Goal: Task Accomplishment & Management: Manage account settings

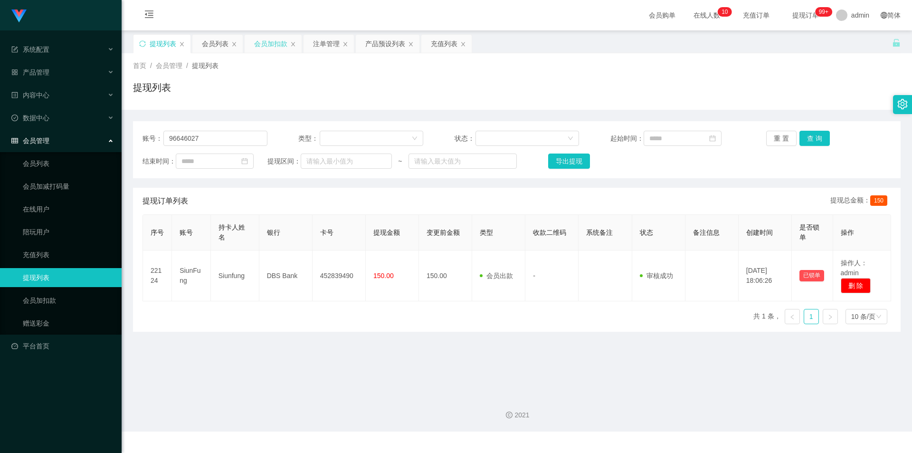
type input "96646027"
drag, startPoint x: 265, startPoint y: 45, endPoint x: 259, endPoint y: 78, distance: 33.3
click at [265, 45] on div "会员加扣款" at bounding box center [270, 44] width 33 height 18
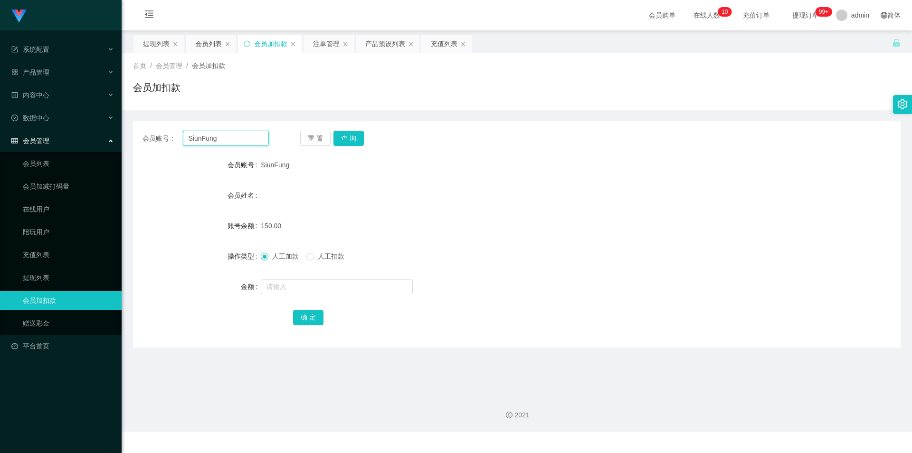
drag, startPoint x: 238, startPoint y: 141, endPoint x: 146, endPoint y: 119, distance: 94.2
click at [0, 116] on section "系统配置 产品管理 产品列表 产品预设列表 开奖记录 注单管理 即时注单 内容中心 站内信 公告列表 活动列表 数据中心 员工统计 团队统计 会员管理 会员列…" at bounding box center [456, 215] width 912 height 431
paste input "96646027"
type input "96646027"
click at [334, 133] on button "查 询" at bounding box center [349, 138] width 30 height 15
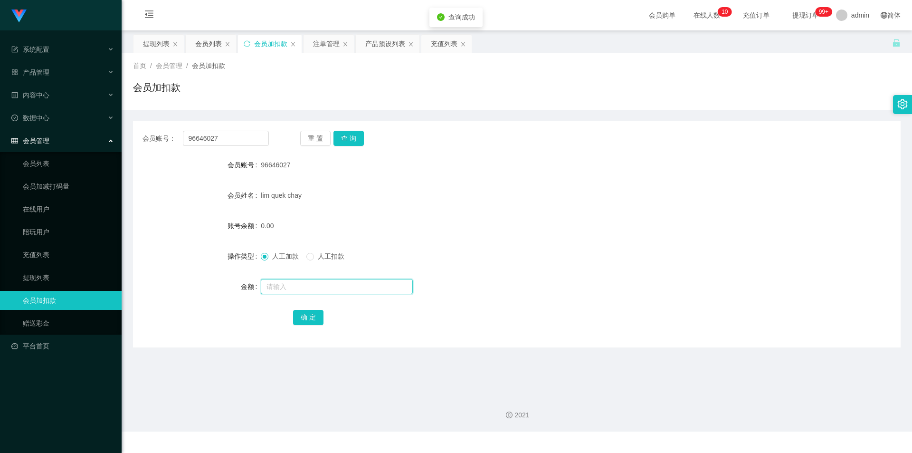
click at [272, 286] on input "text" at bounding box center [337, 286] width 152 height 15
type input "300"
click at [318, 315] on button "确 定" at bounding box center [308, 317] width 30 height 15
drag, startPoint x: 567, startPoint y: 225, endPoint x: 709, endPoint y: 72, distance: 209.1
click at [568, 225] on div "300.00" at bounding box center [485, 225] width 448 height 19
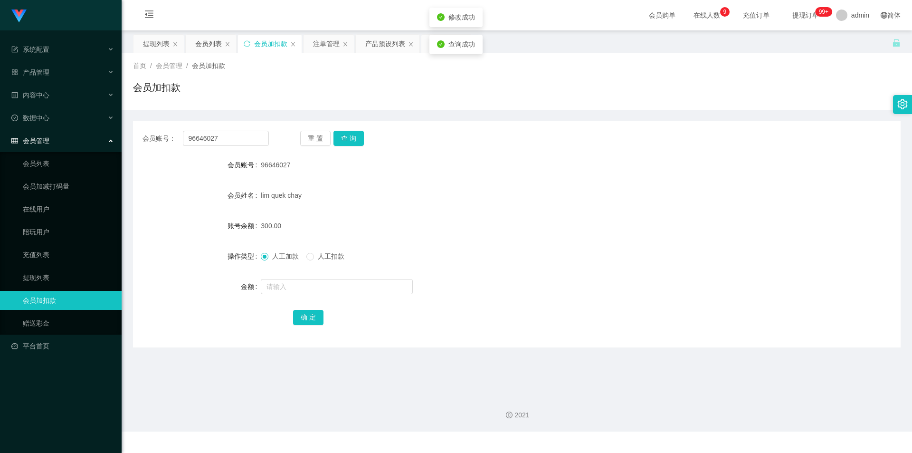
click at [710, 71] on div "首页 / 会员管理 / 会员加扣款 / 会员加扣款" at bounding box center [517, 81] width 768 height 41
drag, startPoint x: 243, startPoint y: 138, endPoint x: 0, endPoint y: 110, distance: 244.3
click at [0, 110] on section "系统配置 产品管理 产品列表 产品预设列表 开奖记录 注单管理 即时注单 内容中心 站内信 公告列表 活动列表 数据中心 员工统计 团队统计 会员管理 会员列…" at bounding box center [456, 215] width 912 height 431
click at [341, 138] on button "查 询" at bounding box center [349, 138] width 30 height 15
drag, startPoint x: 292, startPoint y: 95, endPoint x: 220, endPoint y: 60, distance: 79.7
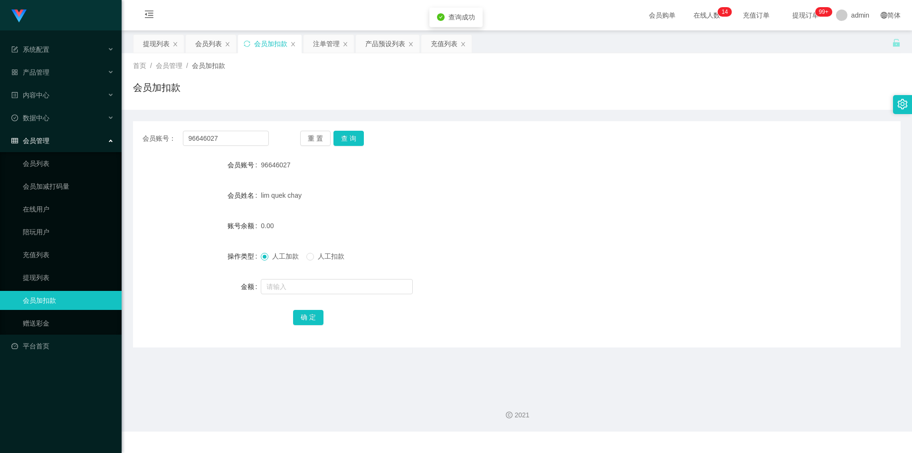
click at [291, 95] on div "会员加扣款" at bounding box center [517, 91] width 768 height 22
click at [157, 36] on div "提现列表" at bounding box center [156, 44] width 27 height 18
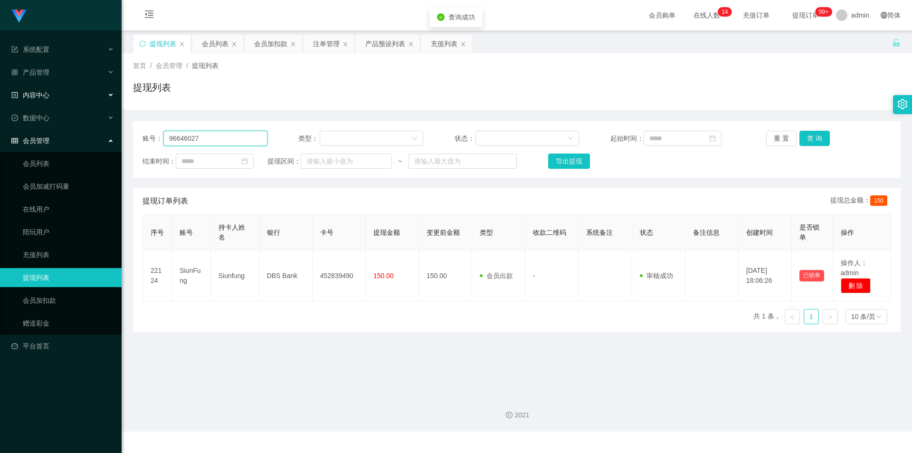
drag, startPoint x: 184, startPoint y: 141, endPoint x: 0, endPoint y: 104, distance: 188.0
click at [0, 104] on section "系统配置 产品管理 产品列表 产品预设列表 开奖记录 注单管理 即时注单 内容中心 站内信 公告列表 活动列表 数据中心 员工统计 团队统计 会员管理 会员列…" at bounding box center [456, 215] width 912 height 431
click at [809, 135] on button "查 询" at bounding box center [815, 138] width 30 height 15
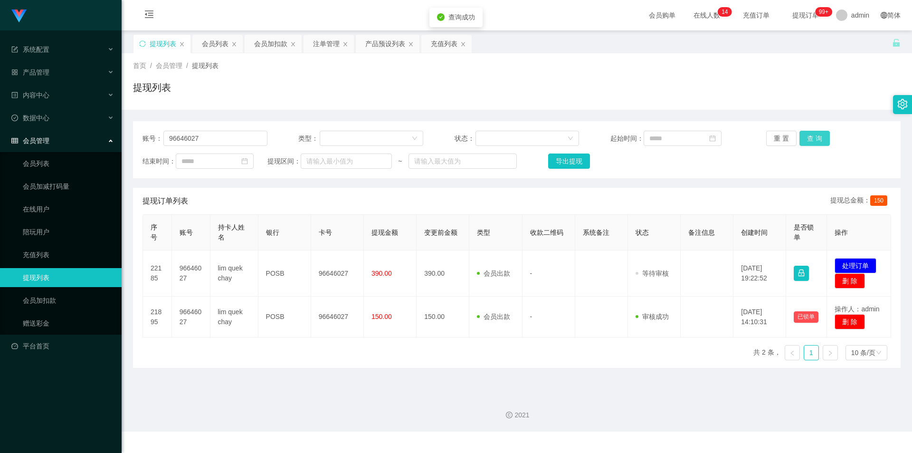
click at [809, 135] on button "查 询" at bounding box center [815, 138] width 30 height 15
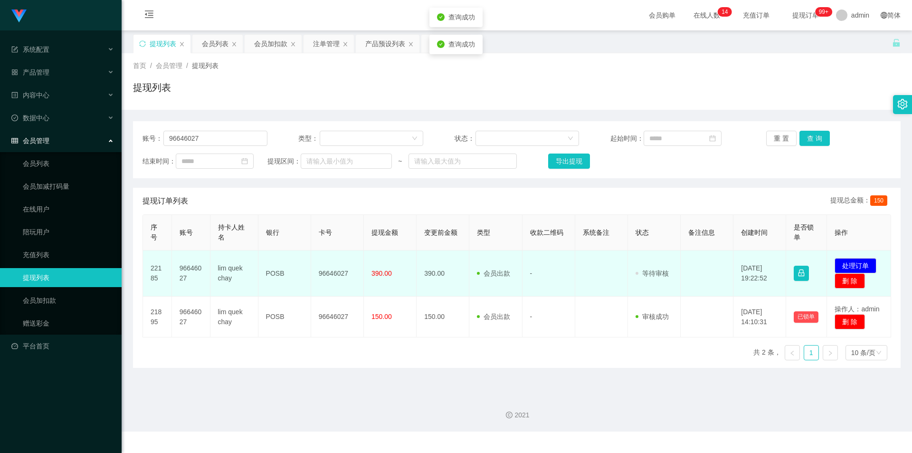
click at [330, 271] on td "96646027" at bounding box center [337, 273] width 53 height 46
copy td "96646027"
click at [848, 266] on button "处理订单" at bounding box center [856, 265] width 42 height 15
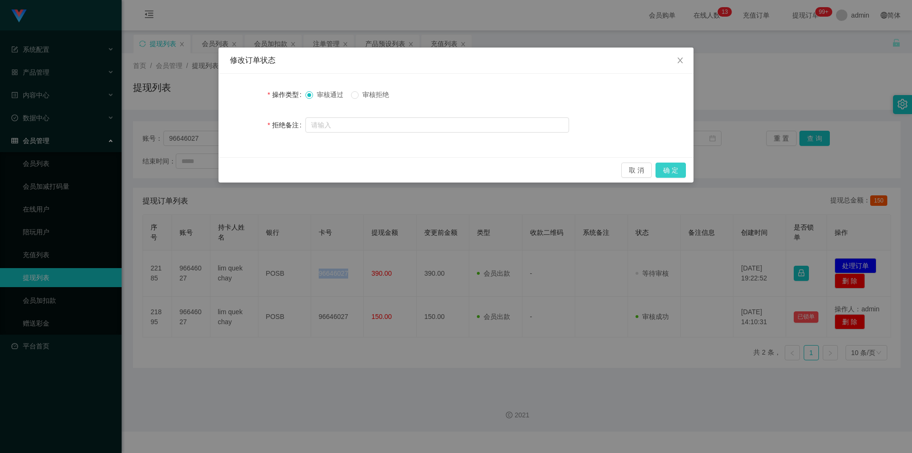
click at [681, 165] on button "确 定" at bounding box center [671, 169] width 30 height 15
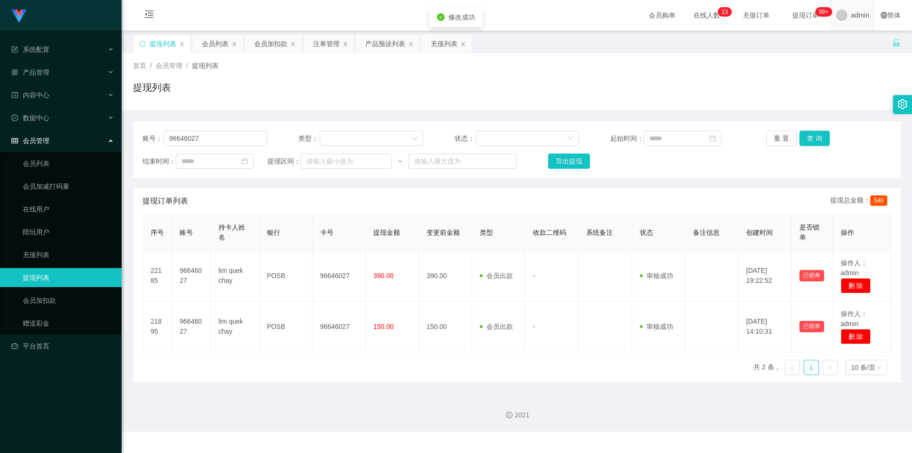
drag, startPoint x: 783, startPoint y: 96, endPoint x: 859, endPoint y: 1, distance: 121.3
click at [786, 94] on div "提现列表" at bounding box center [517, 91] width 768 height 22
drag, startPoint x: 0, startPoint y: 111, endPoint x: 10, endPoint y: 108, distance: 10.5
click at [0, 108] on section "系统配置 产品管理 产品列表 产品预设列表 开奖记录 注单管理 即时注单 内容中心 站内信 公告列表 活动列表 数据中心 员工统计 团队统计 会员管理 会员列…" at bounding box center [456, 215] width 912 height 431
click at [808, 136] on button "查 询" at bounding box center [815, 138] width 30 height 15
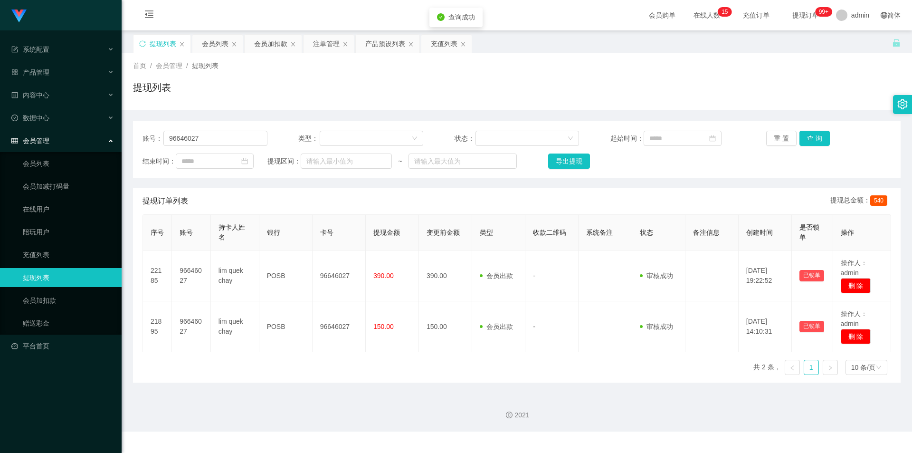
drag, startPoint x: 816, startPoint y: 94, endPoint x: 818, endPoint y: 86, distance: 7.5
click at [817, 90] on div "提现列表" at bounding box center [517, 91] width 768 height 22
click at [213, 44] on div "会员列表" at bounding box center [215, 44] width 27 height 18
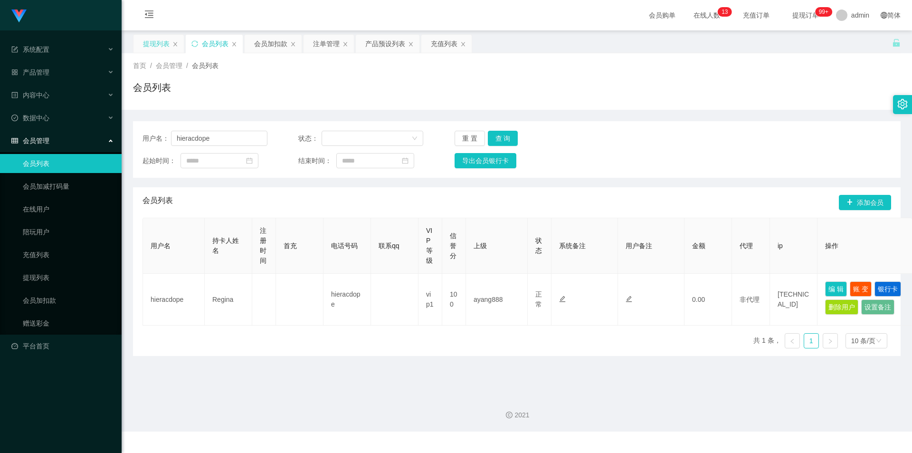
click at [153, 41] on div "提现列表" at bounding box center [156, 44] width 27 height 18
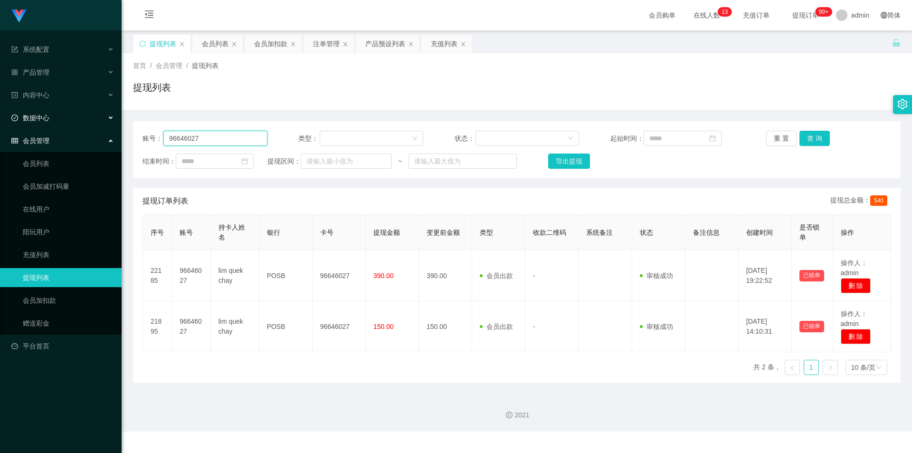
drag, startPoint x: 208, startPoint y: 139, endPoint x: 0, endPoint y: 120, distance: 208.5
click at [0, 120] on section "系统配置 产品管理 产品列表 产品预设列表 开奖记录 注单管理 即时注单 内容中心 站内信 公告列表 活动列表 数据中心 员工统计 团队统计 会员管理 会员列…" at bounding box center [456, 215] width 912 height 431
click at [817, 136] on button "查 询" at bounding box center [815, 138] width 30 height 15
drag, startPoint x: 817, startPoint y: 136, endPoint x: 820, endPoint y: 122, distance: 14.8
click at [817, 136] on button "查 询" at bounding box center [815, 138] width 30 height 15
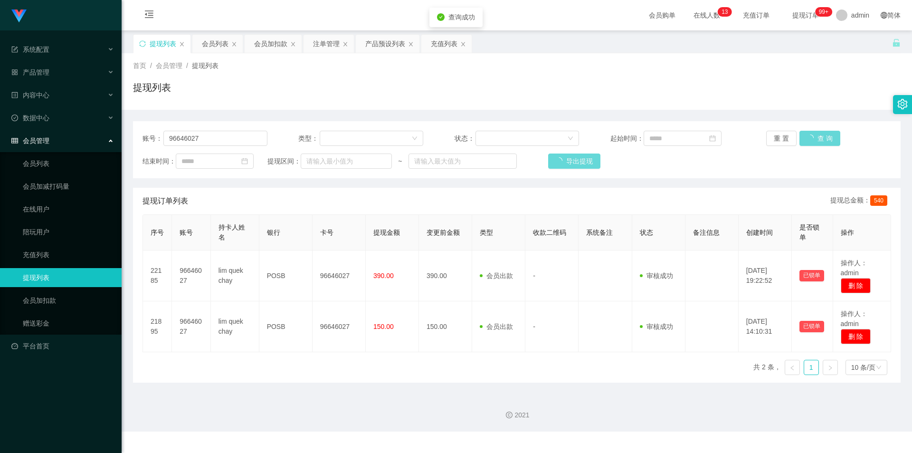
click at [830, 74] on div "首页 / 会员管理 / 提现列表 / 提现列表" at bounding box center [517, 81] width 768 height 41
click at [272, 39] on div "会员加扣款" at bounding box center [270, 44] width 33 height 18
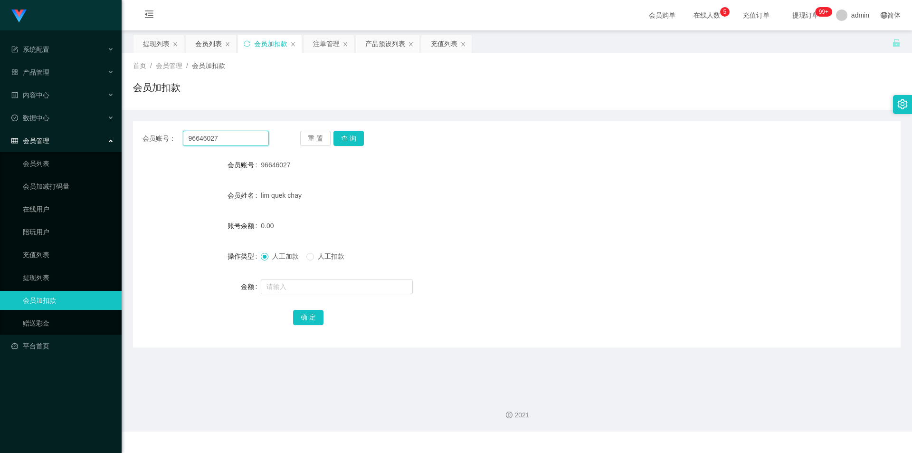
drag, startPoint x: 244, startPoint y: 141, endPoint x: 0, endPoint y: 134, distance: 244.3
click at [0, 134] on section "系统配置 产品管理 产品列表 产品预设列表 开奖记录 注单管理 即时注单 内容中心 站内信 公告列表 活动列表 数据中心 员工统计 团队统计 会员管理 会员列…" at bounding box center [456, 215] width 912 height 431
paste input "SiunFung"
type input "SiunFung"
click at [349, 137] on button "查 询" at bounding box center [349, 138] width 30 height 15
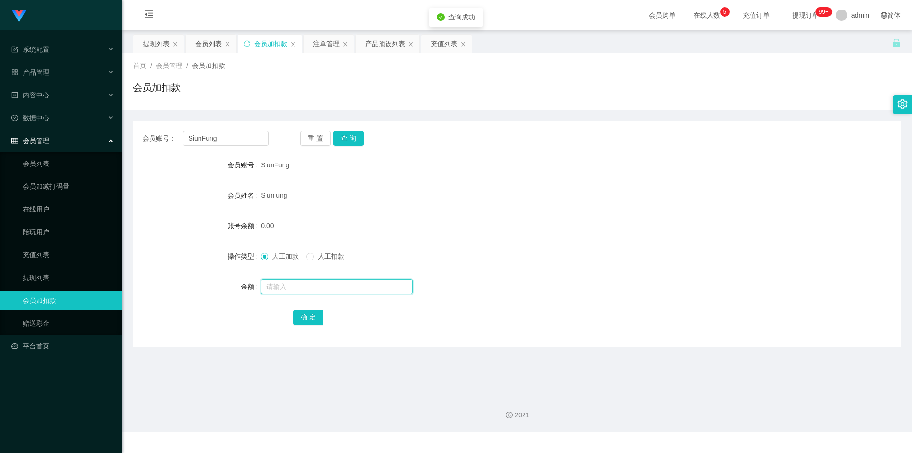
click at [282, 284] on input "text" at bounding box center [337, 286] width 152 height 15
type input "300"
click at [305, 317] on button "确 定" at bounding box center [308, 317] width 30 height 15
click at [637, 256] on div "人工加款 人工扣款" at bounding box center [485, 256] width 448 height 19
click at [768, 181] on form "会员账号 SiunFung 会员姓名 Siunfung 账号余额 300.00 操作类型 人工加款 人工扣款 金额 确 定" at bounding box center [517, 240] width 768 height 171
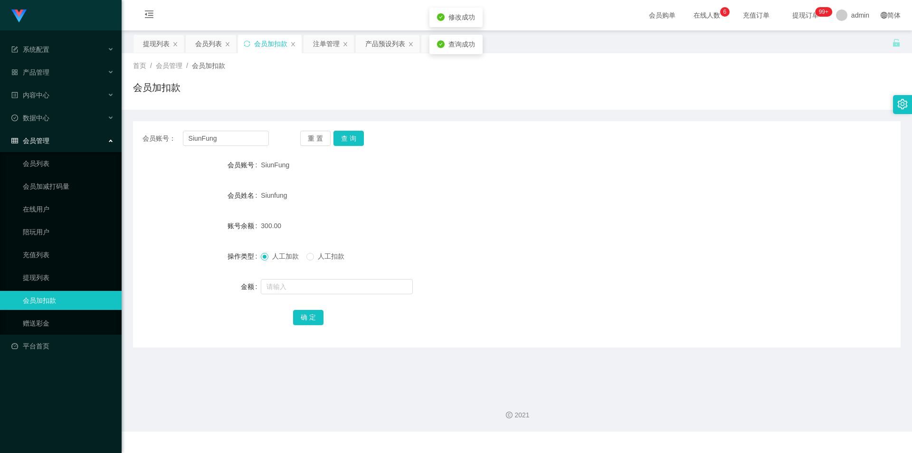
click at [781, 99] on div "会员加扣款" at bounding box center [517, 91] width 768 height 22
drag, startPoint x: 187, startPoint y: 138, endPoint x: 0, endPoint y: 127, distance: 187.0
click at [0, 127] on section "系统配置 产品管理 产品列表 产品预设列表 开奖记录 注单管理 即时注单 内容中心 站内信 公告列表 活动列表 数据中心 员工统计 团队统计 会员管理 会员列…" at bounding box center [456, 215] width 912 height 431
paste input "Weighwei"
type input "Weighwei"
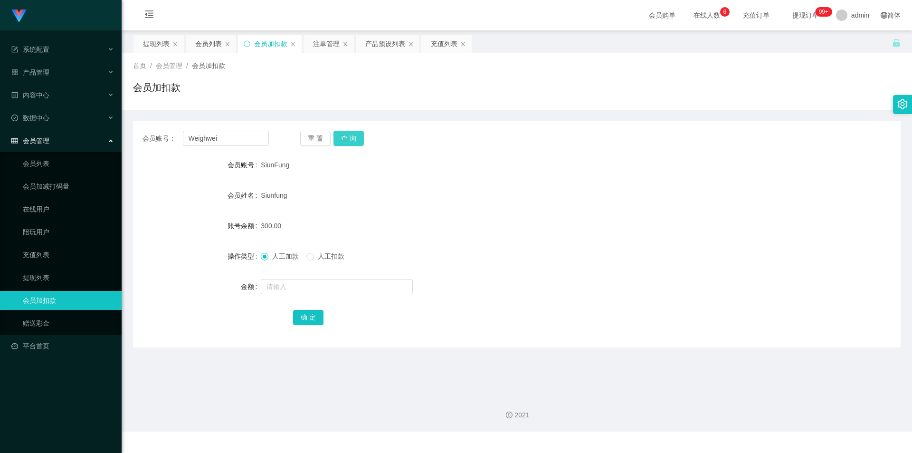
click at [343, 135] on button "查 询" at bounding box center [349, 138] width 30 height 15
click at [283, 286] on input "text" at bounding box center [337, 286] width 152 height 15
type input "300"
click at [299, 311] on button "确 定" at bounding box center [308, 317] width 30 height 15
click at [499, 208] on form "会员账号 Weighwei 会员姓名 [PERSON_NAME] 账号余额 300.00 操作类型 人工加款 人工扣款 金额 确 定" at bounding box center [517, 240] width 768 height 171
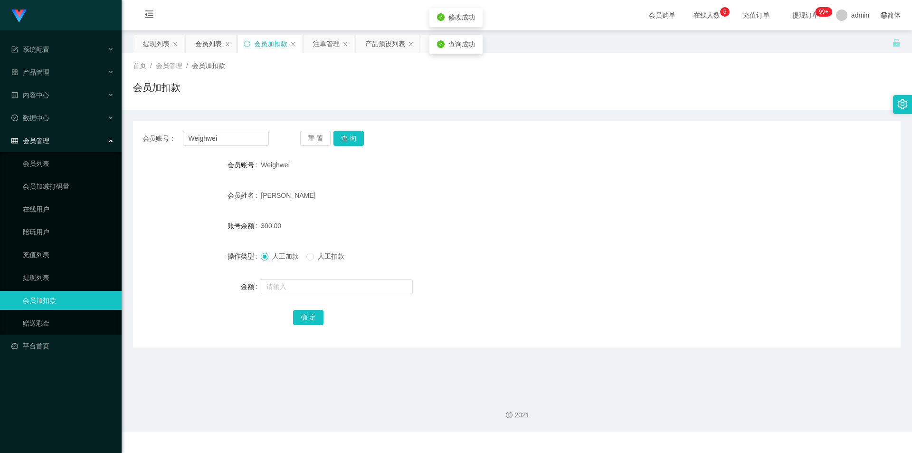
click at [258, 82] on div "会员加扣款" at bounding box center [517, 91] width 768 height 22
click at [496, 136] on div "会员账号： [PERSON_NAME] 重 置 查 询" at bounding box center [517, 138] width 768 height 15
click at [654, 130] on div "会员账号： [PERSON_NAME] 重 置 查 询 会员账号 Weighwei 会员姓名 [PERSON_NAME] 账号余额 300.00 操作类型 人…" at bounding box center [517, 234] width 768 height 226
drag, startPoint x: 415, startPoint y: 96, endPoint x: 407, endPoint y: 94, distance: 8.3
click at [412, 95] on div "会员加扣款" at bounding box center [517, 91] width 768 height 22
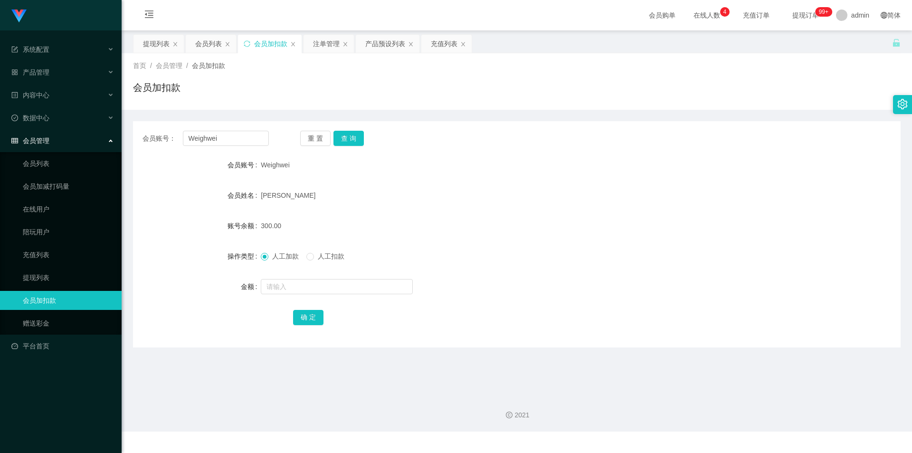
drag, startPoint x: 513, startPoint y: 124, endPoint x: 769, endPoint y: 34, distance: 271.5
click at [544, 122] on div "会员账号： [PERSON_NAME] 重 置 查 询 会员账号 Weighwei 会员姓名 [PERSON_NAME] 账号余额 300.00 操作类型 人…" at bounding box center [517, 234] width 768 height 226
drag, startPoint x: 233, startPoint y: 139, endPoint x: 0, endPoint y: 124, distance: 233.3
click at [0, 124] on section "系统配置 产品管理 产品列表 产品预设列表 开奖记录 注单管理 即时注单 内容中心 站内信 公告列表 活动列表 数据中心 员工统计 团队统计 会员管理 会员列…" at bounding box center [456, 215] width 912 height 431
click at [339, 138] on button "查 询" at bounding box center [349, 138] width 30 height 15
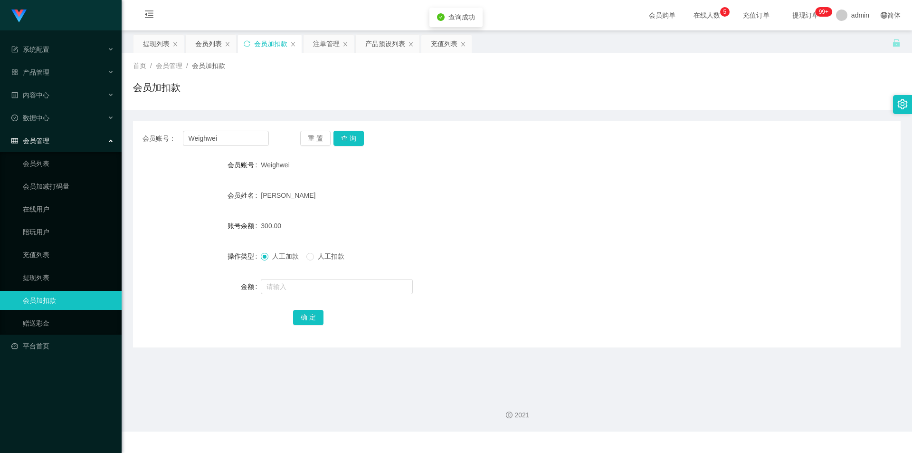
click at [706, 120] on div "会员账号： [PERSON_NAME] 重 置 查 询 会员账号 Weighwei 会员姓名 [PERSON_NAME] 账号余额 300.00 操作类型 人…" at bounding box center [517, 229] width 768 height 238
drag, startPoint x: 235, startPoint y: 133, endPoint x: 0, endPoint y: 120, distance: 235.1
click at [0, 120] on section "系统配置 产品管理 产品列表 产品预设列表 开奖记录 注单管理 即时注单 内容中心 站内信 公告列表 活动列表 数据中心 员工统计 团队统计 会员管理 会员列…" at bounding box center [456, 215] width 912 height 431
paste input "SiunFung"
type input "SiunFung"
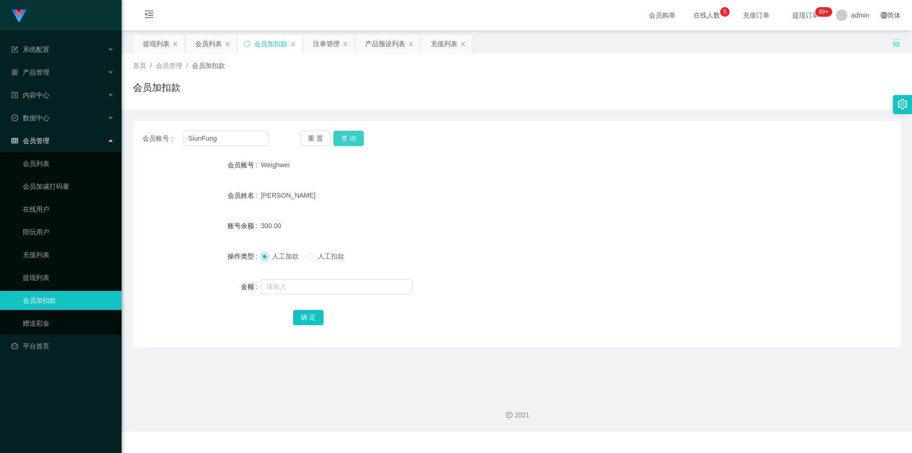
click at [352, 139] on button "查 询" at bounding box center [349, 138] width 30 height 15
click at [351, 138] on button "查 询" at bounding box center [349, 138] width 30 height 15
click at [681, 115] on div "会员账号： SiunFung 重 置 查 询 会员账号 SiunFung 会员姓名 Siunfung 账号余额 300.00 操作类型 人工加款 人工扣款 金…" at bounding box center [517, 229] width 768 height 238
click at [150, 47] on div "提现列表" at bounding box center [156, 44] width 27 height 18
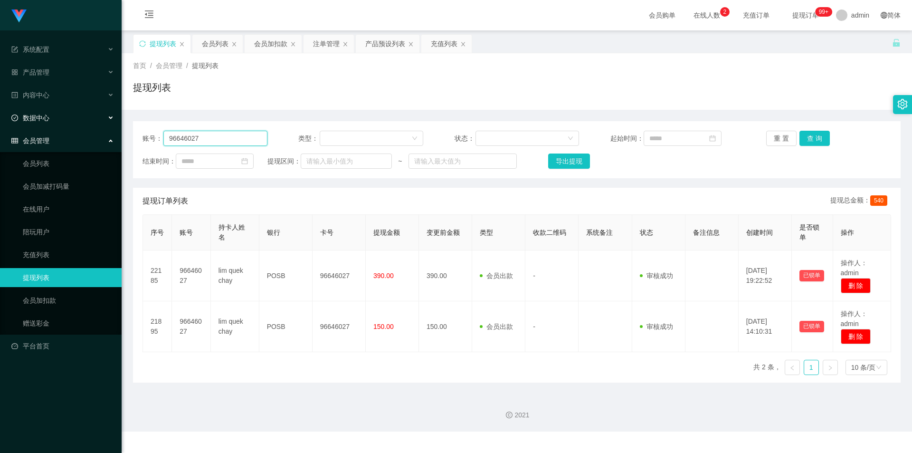
drag, startPoint x: 216, startPoint y: 137, endPoint x: 0, endPoint y: 121, distance: 216.8
click at [0, 121] on section "系统配置 产品管理 产品列表 产品预设列表 开奖记录 注单管理 即时注单 内容中心 站内信 公告列表 活动列表 数据中心 员工统计 团队统计 会员管理 会员列…" at bounding box center [456, 215] width 912 height 431
paste input "Weighwei"
click at [802, 136] on button "查 询" at bounding box center [815, 138] width 30 height 15
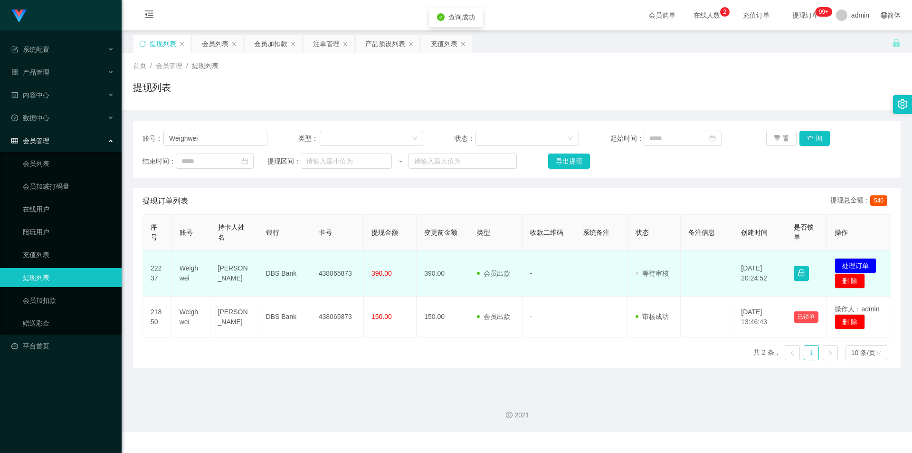
click at [337, 271] on td "438065873" at bounding box center [337, 273] width 53 height 46
copy td "438065873"
click at [854, 263] on button "处理订单" at bounding box center [856, 265] width 42 height 15
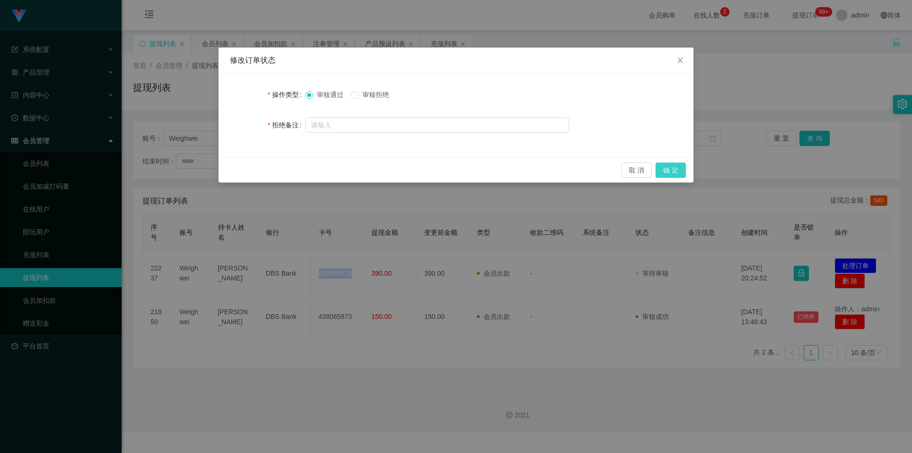
click at [666, 172] on button "确 定" at bounding box center [671, 169] width 30 height 15
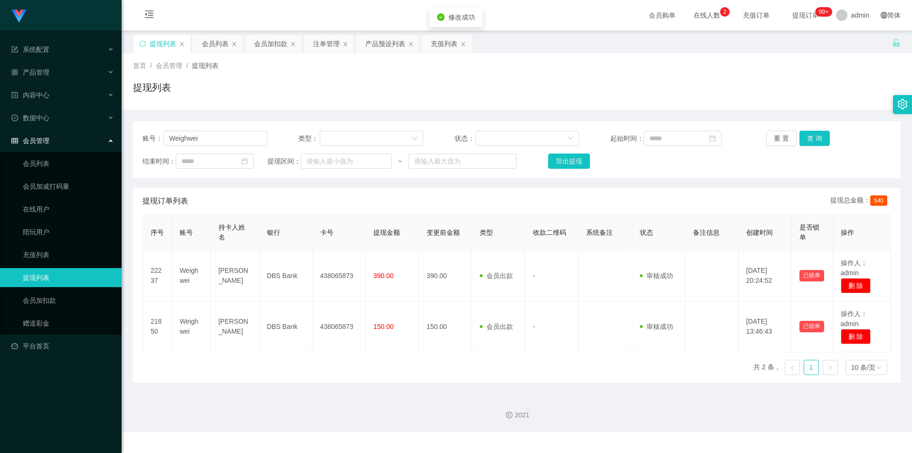
click at [803, 104] on div "首页 / 会员管理 / 提现列表 / 提现列表" at bounding box center [517, 81] width 791 height 57
drag, startPoint x: 217, startPoint y: 139, endPoint x: 0, endPoint y: 127, distance: 217.0
click at [0, 127] on section "系统配置 产品管理 产品列表 产品预设列表 开奖记录 注单管理 即时注单 内容中心 站内信 公告列表 活动列表 数据中心 员工统计 团队统计 会员管理 会员列…" at bounding box center [456, 215] width 912 height 431
paste input "SiunFung"
click at [806, 140] on button "查 询" at bounding box center [815, 138] width 30 height 15
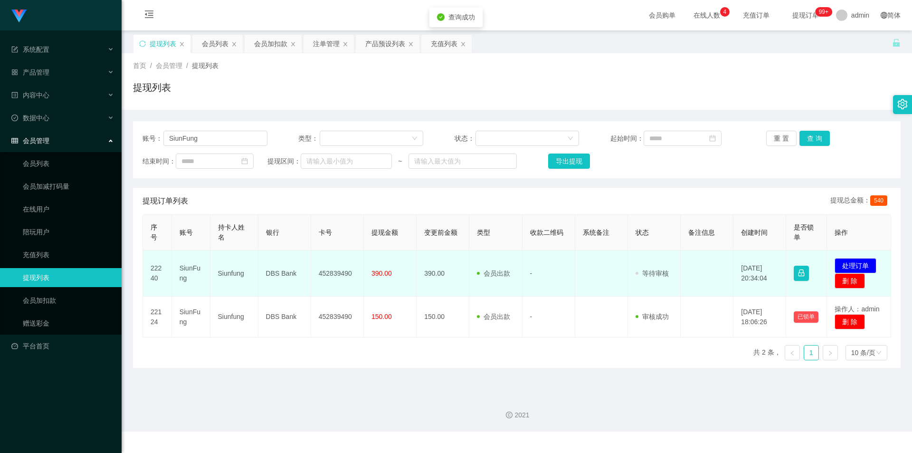
click at [339, 275] on td "452839490" at bounding box center [337, 273] width 53 height 46
copy td "452839490"
click at [845, 262] on button "处理订单" at bounding box center [856, 265] width 42 height 15
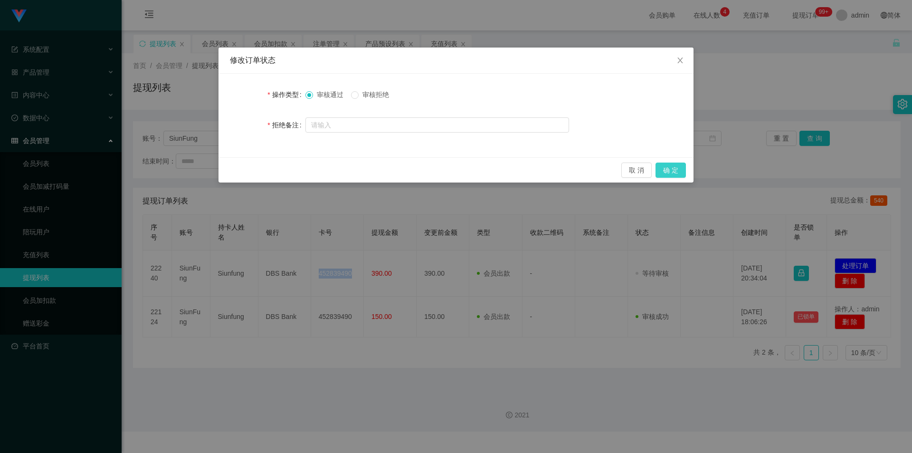
click at [672, 172] on button "确 定" at bounding box center [671, 169] width 30 height 15
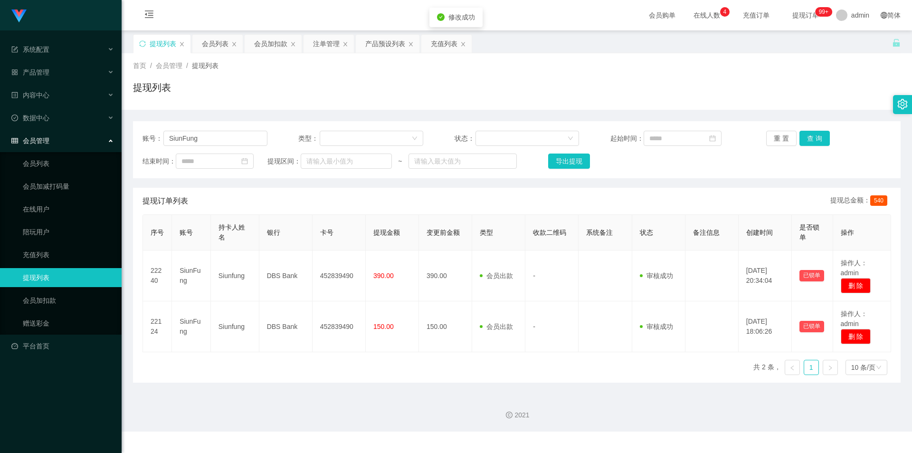
drag, startPoint x: 813, startPoint y: 118, endPoint x: 838, endPoint y: 57, distance: 66.5
click at [813, 118] on div "账号： SiunFung 类型： 状态： 起始时间： 重 置 查 询 结束时间： 提现区间： ~ 导出提现 提现订单列表 提现总金额： 540 序号 账号 持…" at bounding box center [517, 246] width 768 height 273
drag, startPoint x: 209, startPoint y: 137, endPoint x: 0, endPoint y: 112, distance: 210.5
click at [0, 112] on section "系统配置 产品管理 产品列表 产品预设列表 开奖记录 注单管理 即时注单 内容中心 站内信 公告列表 活动列表 数据中心 员工统计 团队统计 会员管理 会员列…" at bounding box center [456, 215] width 912 height 431
paste input "Weighwei"
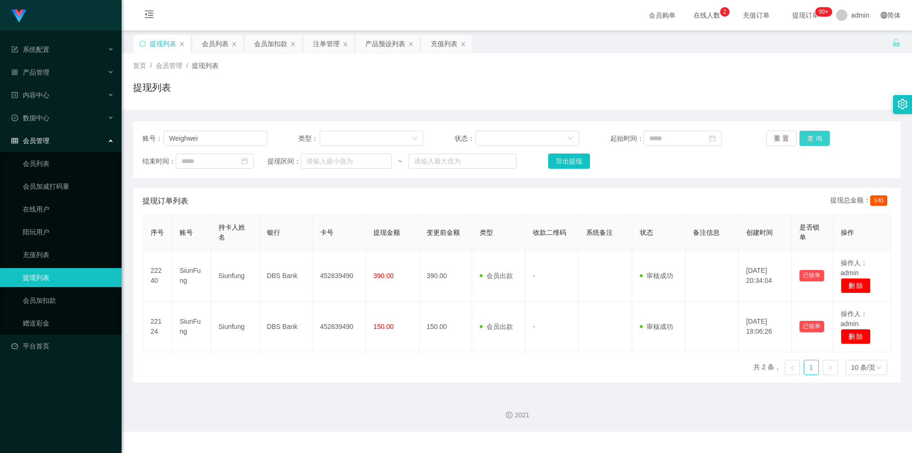
click at [802, 138] on button "查 询" at bounding box center [815, 138] width 30 height 15
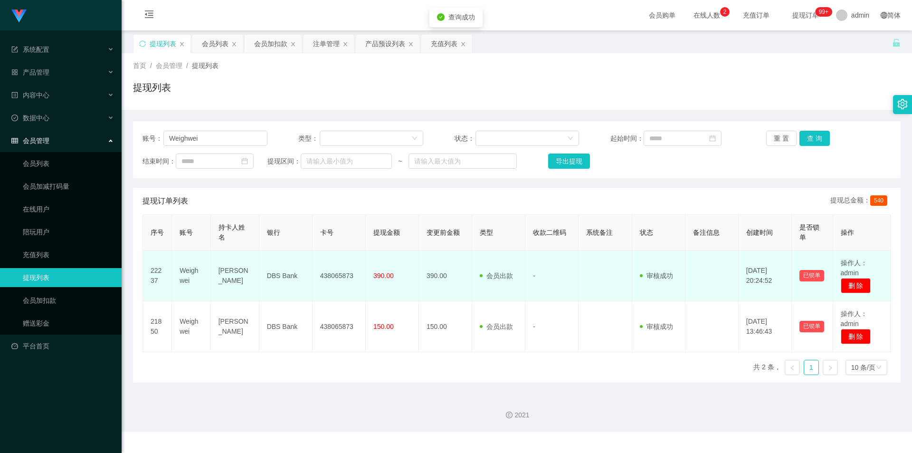
click at [333, 275] on td "438065873" at bounding box center [339, 275] width 53 height 51
copy td "438065873"
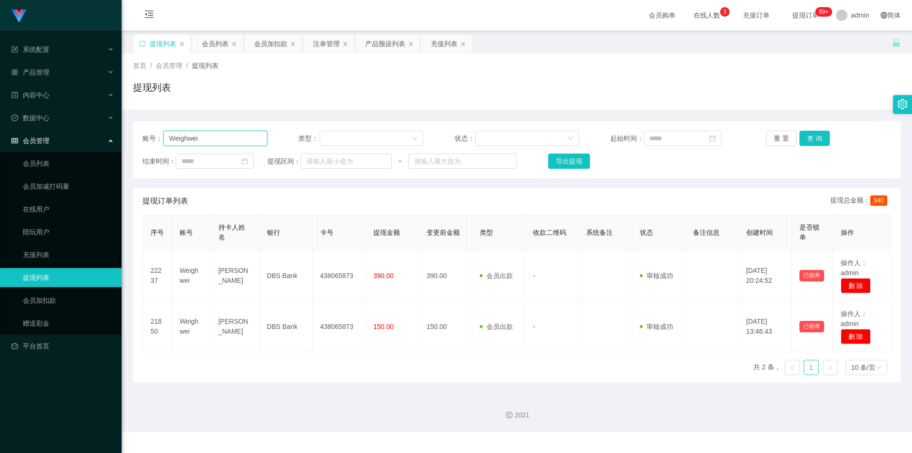
drag, startPoint x: 215, startPoint y: 139, endPoint x: 76, endPoint y: 136, distance: 138.7
click at [0, 140] on section "系统配置 产品管理 产品列表 产品预设列表 开奖记录 注单管理 即时注单 内容中心 站内信 公告列表 活动列表 数据中心 员工统计 团队统计 会员管理 会员列…" at bounding box center [456, 215] width 912 height 431
paste input "SiunFung"
type input "SiunFung"
click at [805, 135] on button "查 询" at bounding box center [815, 138] width 30 height 15
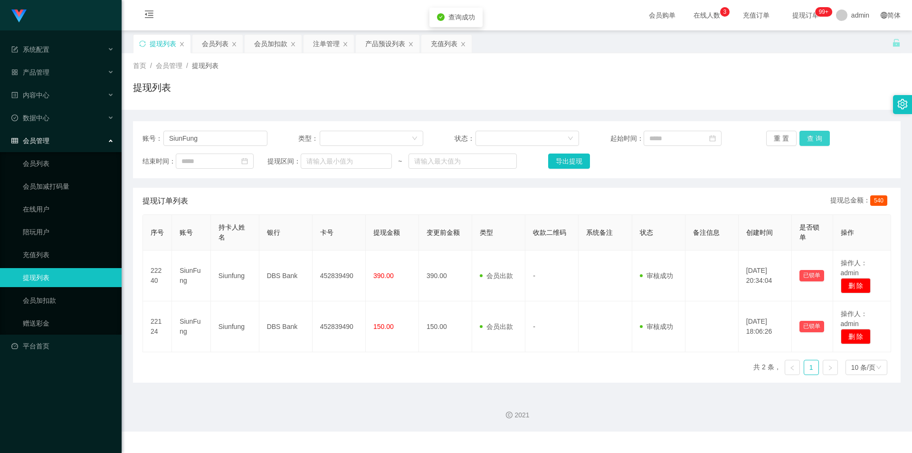
click at [805, 135] on button "查 询" at bounding box center [815, 138] width 30 height 15
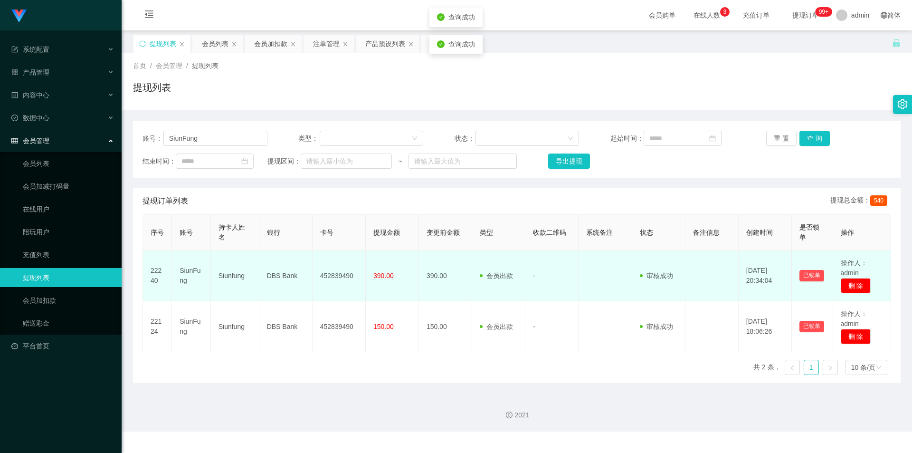
click at [334, 275] on td "452839490" at bounding box center [339, 275] width 53 height 51
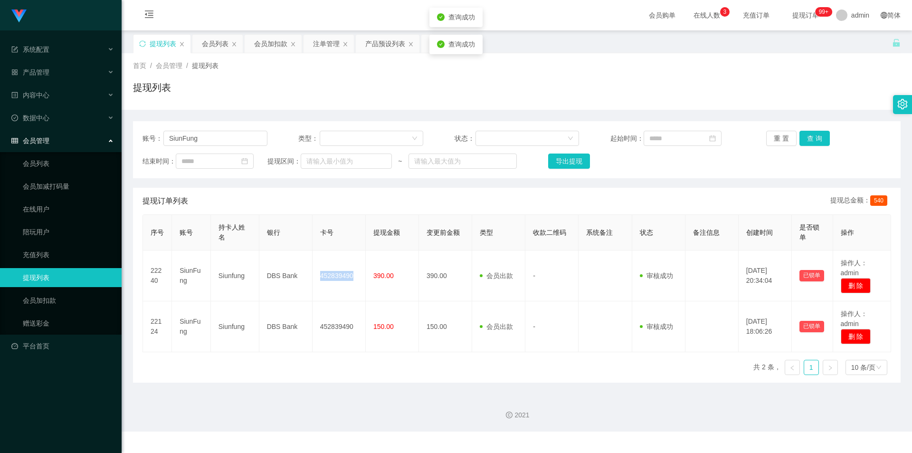
copy td "452839490"
click at [724, 43] on div "提现列表 会员列表 会员加扣款 注单管理 产品预设列表 充值列表" at bounding box center [512, 50] width 759 height 33
